Goal: Find specific page/section: Find specific page/section

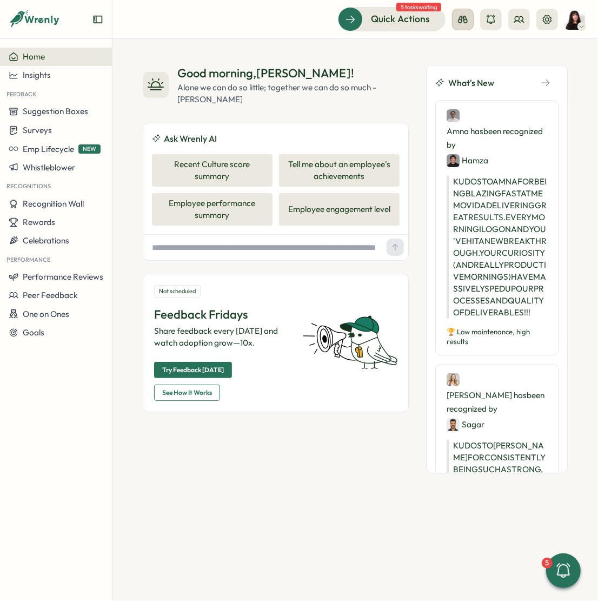
click at [464, 17] on icon at bounding box center [463, 20] width 10 height 8
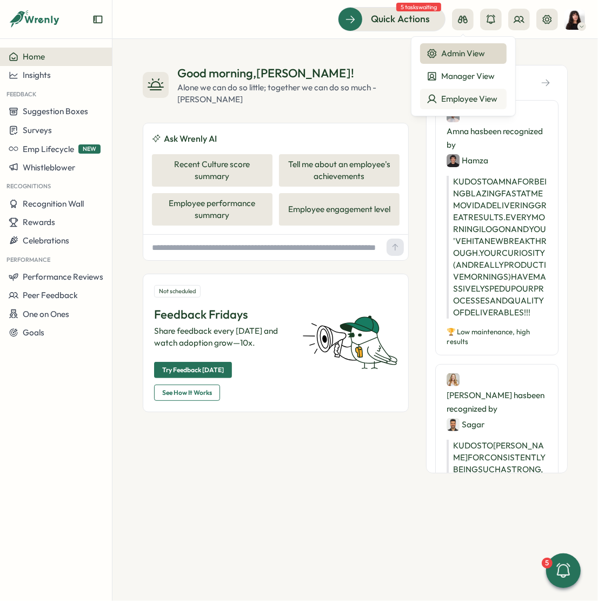
click at [458, 102] on div "Employee View" at bounding box center [464, 99] width 74 height 12
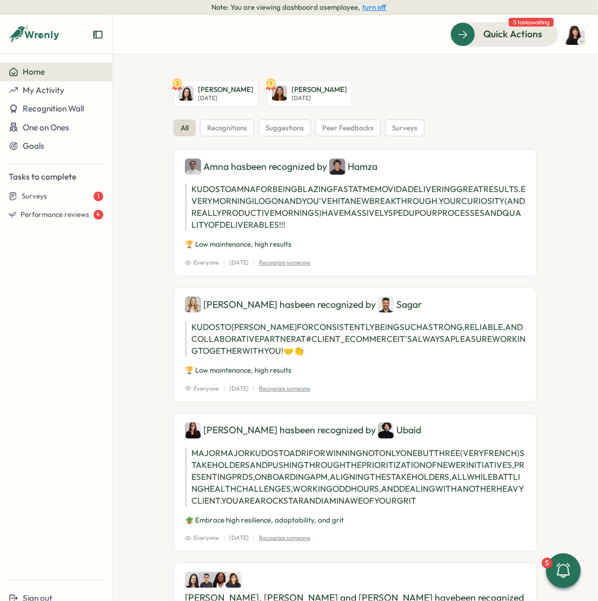
click at [581, 37] on icon at bounding box center [581, 41] width 5 height 9
click at [137, 127] on section "3 Elisabetta ​Casagrande Wed, Oct 01 1 Maria Makarova Wed, Oct 01 all recogniti…" at bounding box center [355, 327] width 486 height 547
click at [92, 37] on div at bounding box center [56, 39] width 112 height 30
click at [96, 35] on icon "Expand sidebar" at bounding box center [98, 35] width 9 height 8
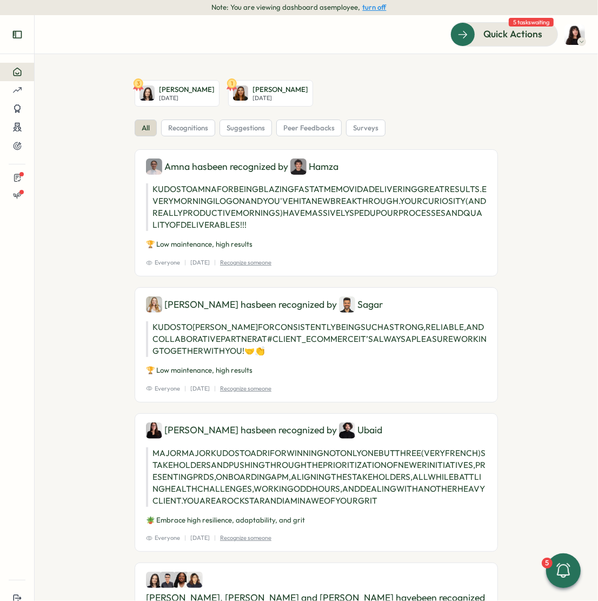
click at [18, 33] on icon "Expand sidebar" at bounding box center [17, 34] width 11 height 11
